Goal: Information Seeking & Learning: Learn about a topic

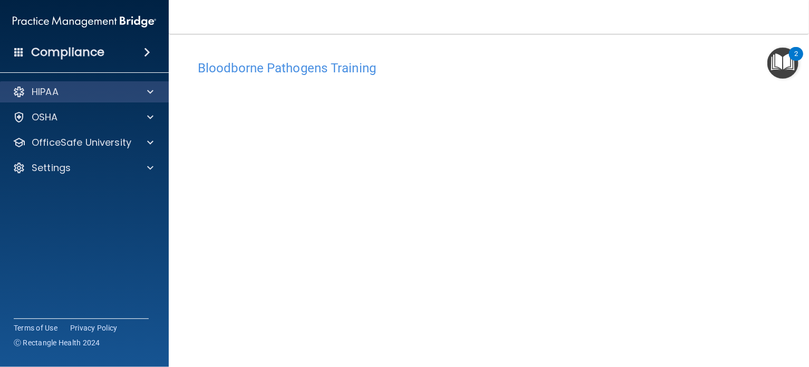
scroll to position [84, 0]
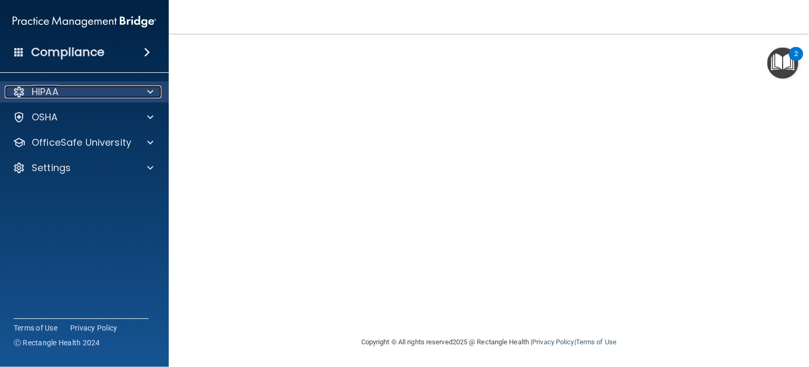
click at [64, 92] on div "HIPAA" at bounding box center [70, 91] width 131 height 13
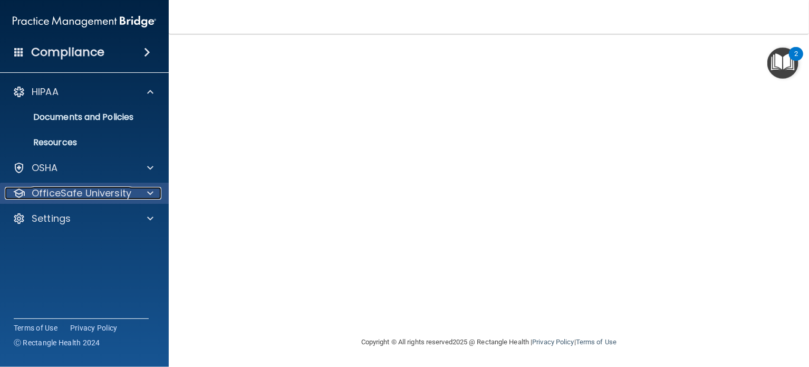
click at [53, 194] on p "OfficeSafe University" at bounding box center [82, 193] width 100 height 13
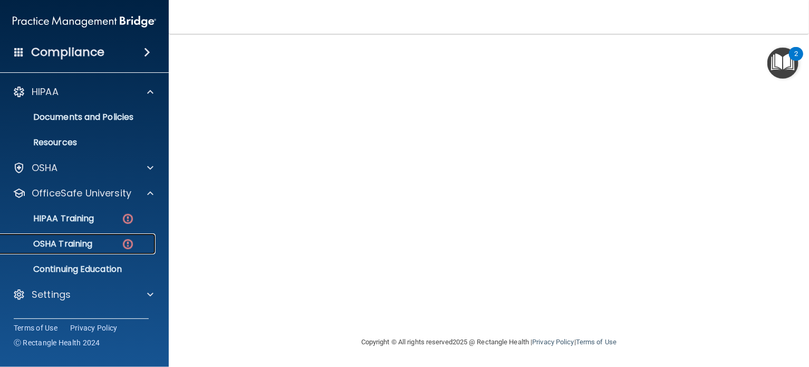
click at [69, 249] on p "OSHA Training" at bounding box center [49, 243] width 85 height 11
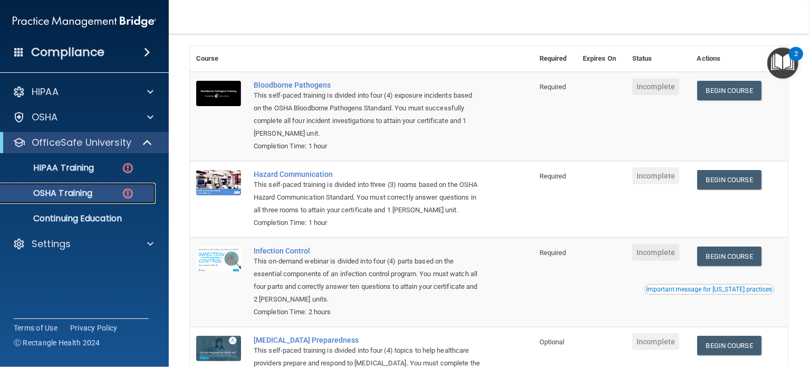
scroll to position [53, 0]
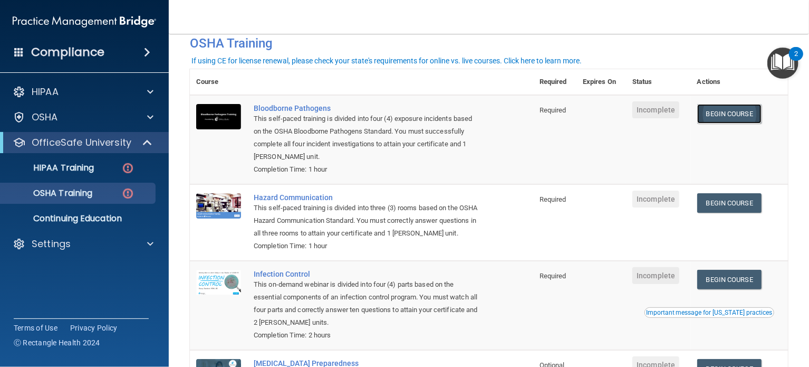
click at [713, 114] on link "Begin Course" at bounding box center [730, 114] width 64 height 20
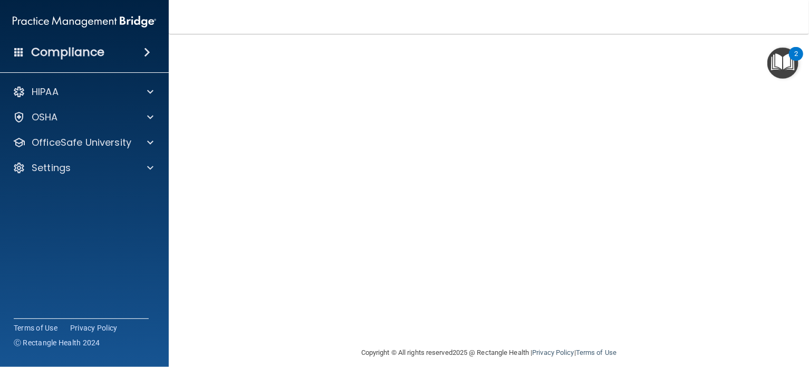
scroll to position [84, 0]
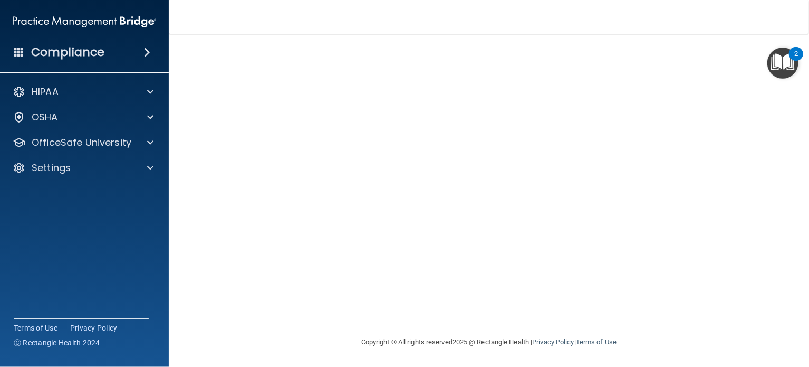
click at [120, 233] on div "Compliance HIPAA Documents and Policies Report an Incident Business Associates …" at bounding box center [84, 183] width 169 height 367
drag, startPoint x: 520, startPoint y: 327, endPoint x: 522, endPoint y: 321, distance: 6.4
click at [521, 323] on main "Bloodborne Pathogens Training This course doesn’t expire until . Are you sure y…" at bounding box center [489, 200] width 641 height 333
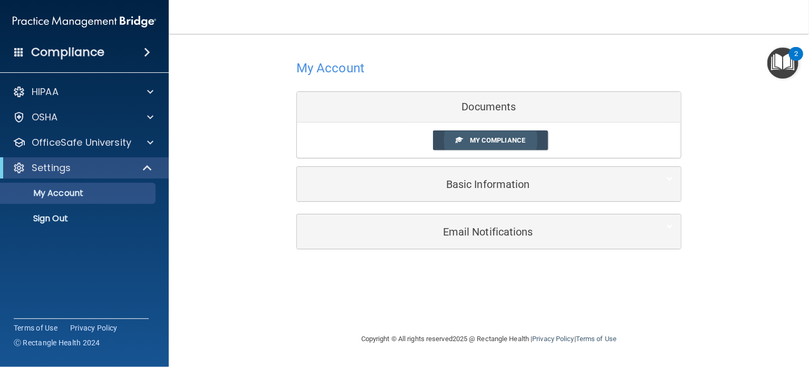
click at [476, 135] on link "My Compliance" at bounding box center [491, 140] width 116 height 20
